Goal: Communication & Community: Answer question/provide support

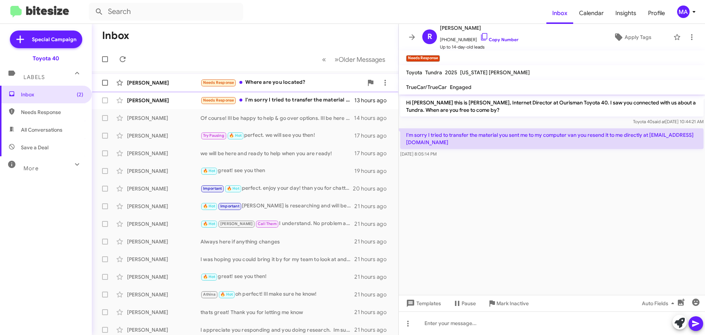
click at [296, 80] on div "Needs Response Where are you located?" at bounding box center [282, 82] width 163 height 8
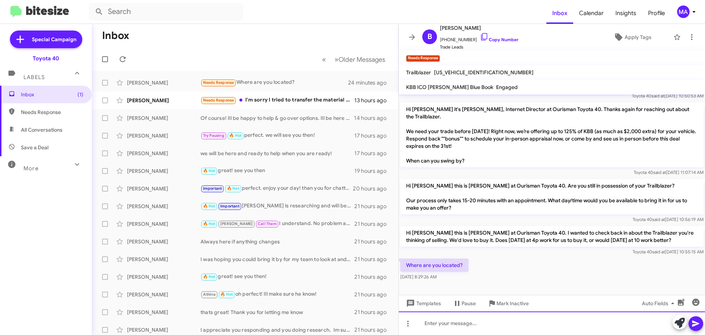
click at [472, 325] on div at bounding box center [552, 323] width 306 height 24
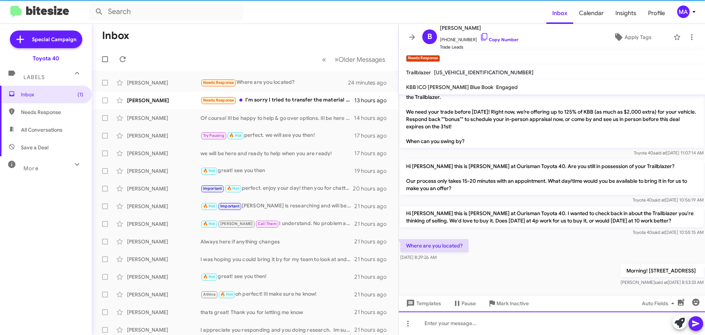
scroll to position [147, 0]
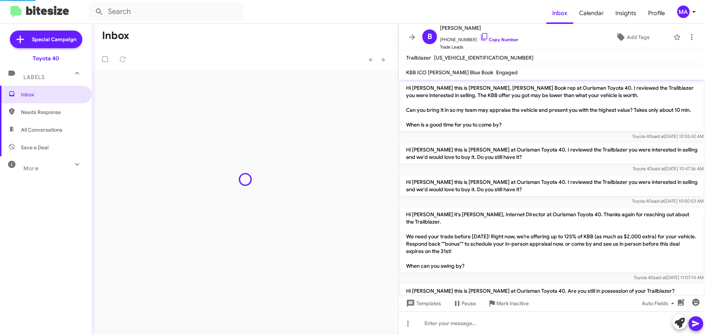
scroll to position [132, 0]
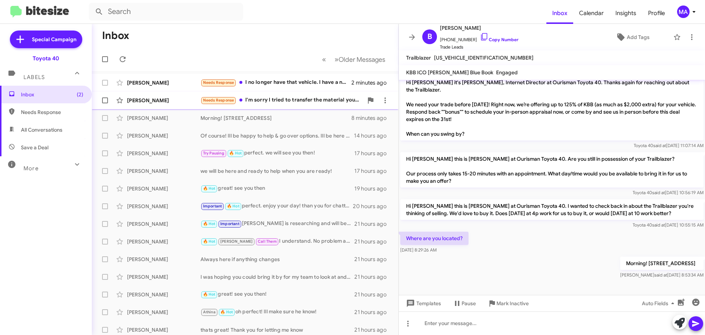
click at [293, 98] on div "Needs Response I'm sorry I tried to transfer the material you sent me to my com…" at bounding box center [282, 100] width 163 height 8
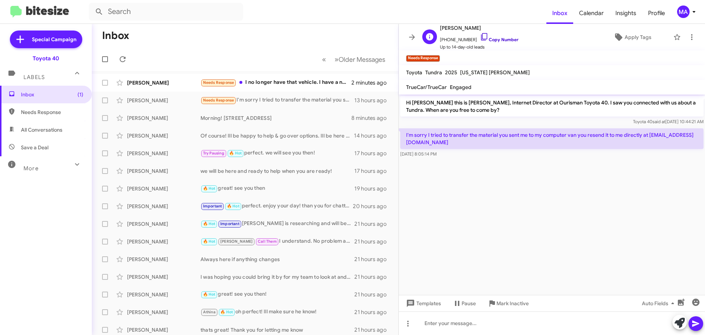
click at [481, 36] on icon at bounding box center [484, 36] width 6 height 7
drag, startPoint x: 474, startPoint y: 152, endPoint x: 404, endPoint y: 131, distance: 72.5
click at [404, 131] on div "I'm sorry I tried to transfer the material you sent me to my computer van you r…" at bounding box center [551, 142] width 303 height 29
copy div "I'm sorry I tried to transfer the material you sent me to my computer van you r…"
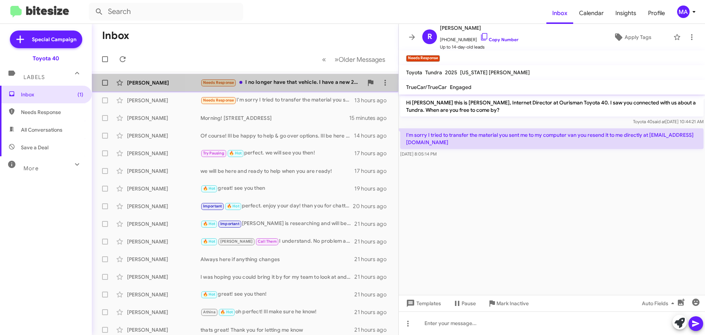
click at [299, 83] on div "Needs Response I no longer have that vehicle. I have a new 2023 Toyota Corolla …" at bounding box center [282, 82] width 163 height 8
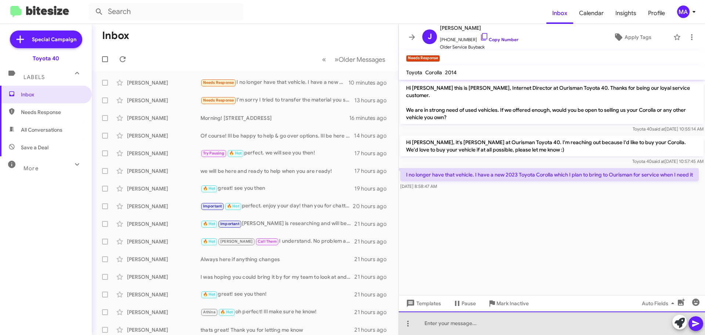
click at [502, 326] on div at bounding box center [552, 323] width 306 height 24
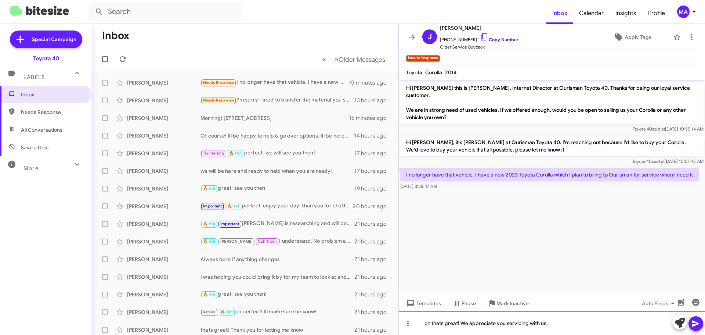
click at [578, 323] on div "oh thats great! We appreciate you servicing with us." at bounding box center [552, 323] width 306 height 24
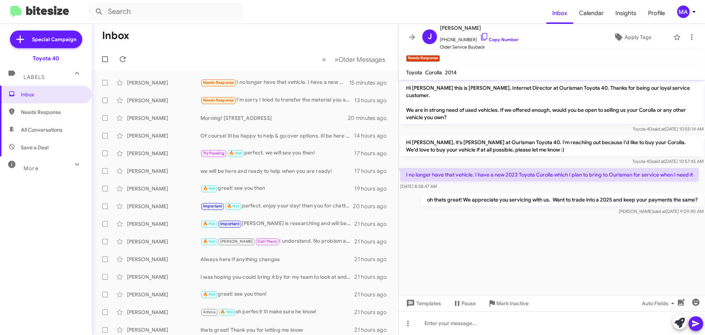
click at [42, 144] on span "Save a Deal" at bounding box center [35, 147] width 28 height 7
type input "in:not-interested"
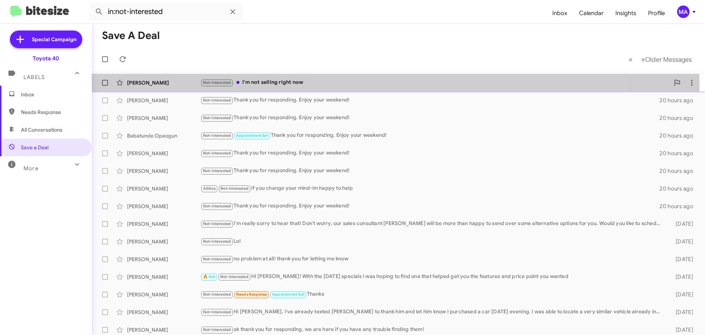
click at [291, 83] on div "Not-Interested I'm not selling right now" at bounding box center [435, 82] width 469 height 8
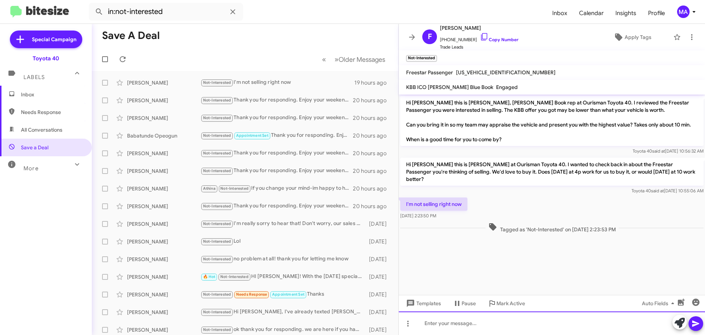
click at [440, 328] on div at bounding box center [552, 323] width 306 height 24
